Goal: Transaction & Acquisition: Purchase product/service

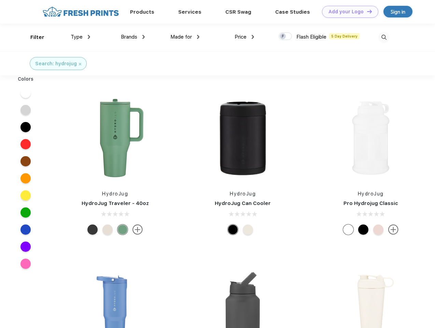
scroll to position [0, 0]
click at [348, 12] on link "Add your Logo Design Tool" at bounding box center [350, 12] width 56 height 12
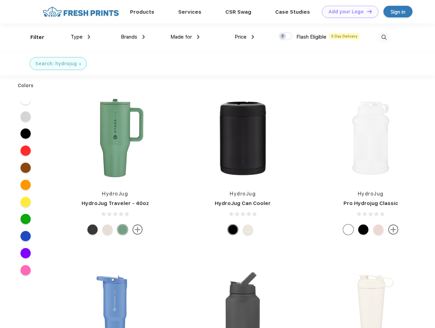
click at [0, 0] on div "Design Tool" at bounding box center [0, 0] width 0 height 0
click at [367, 11] on link "Add your Logo Design Tool" at bounding box center [350, 12] width 56 height 12
click at [33, 37] on div "Filter" at bounding box center [37, 37] width 14 height 8
click at [81, 37] on span "Type" at bounding box center [77, 37] width 12 height 6
click at [133, 37] on span "Brands" at bounding box center [129, 37] width 16 height 6
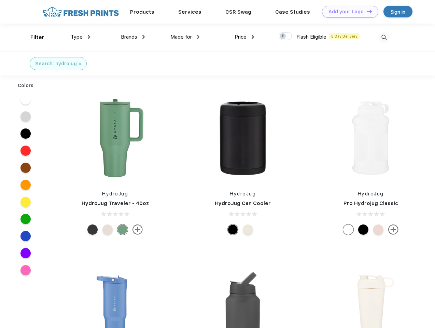
click at [185, 37] on span "Made for" at bounding box center [181, 37] width 22 height 6
click at [245, 37] on span "Price" at bounding box center [241, 37] width 12 height 6
click at [286, 37] on div at bounding box center [285, 36] width 13 height 8
click at [283, 37] on input "checkbox" at bounding box center [281, 34] width 4 height 4
click at [384, 37] on img at bounding box center [384, 37] width 11 height 11
